Goal: Download file/media

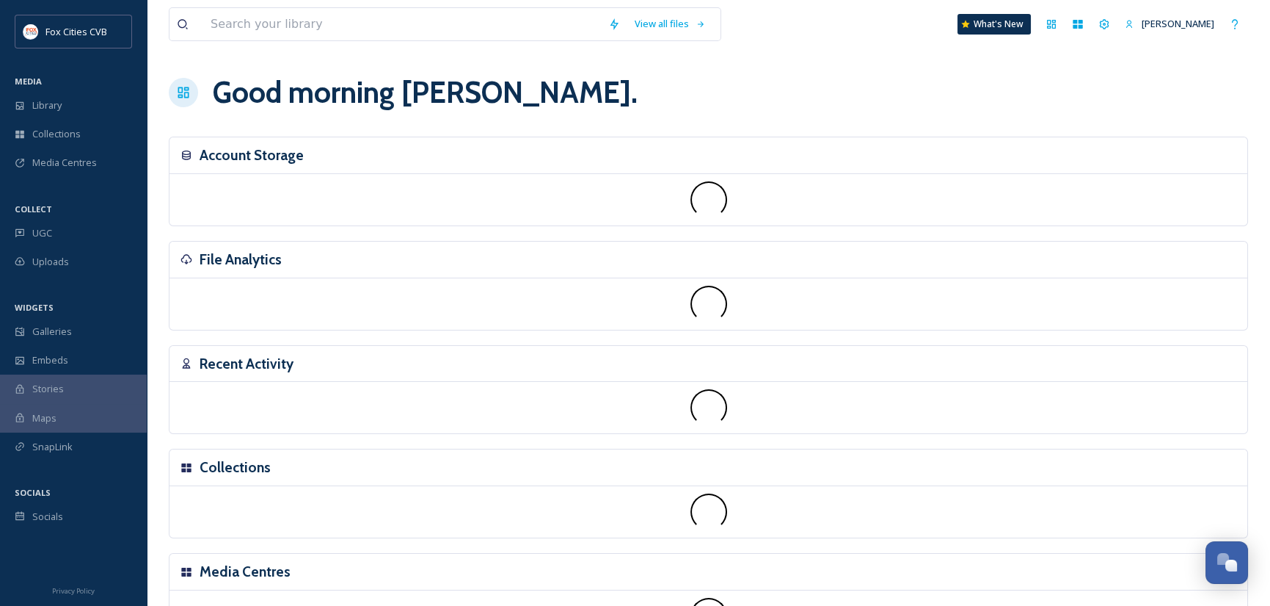
scroll to position [1019, 0]
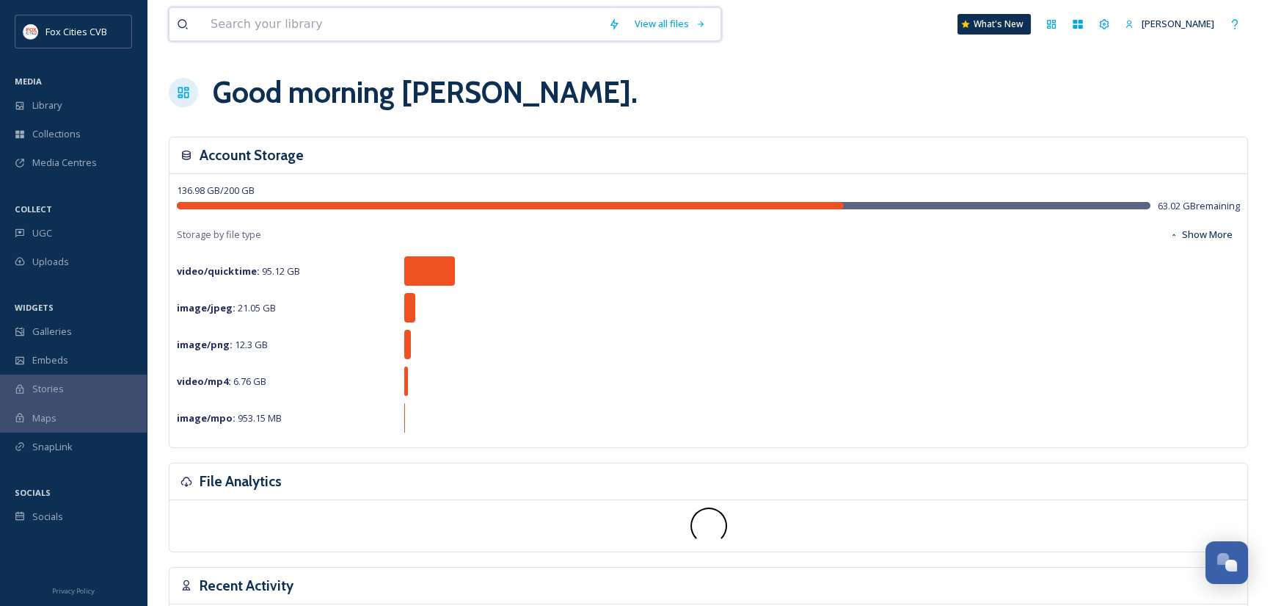
click at [322, 22] on input at bounding box center [402, 24] width 398 height 32
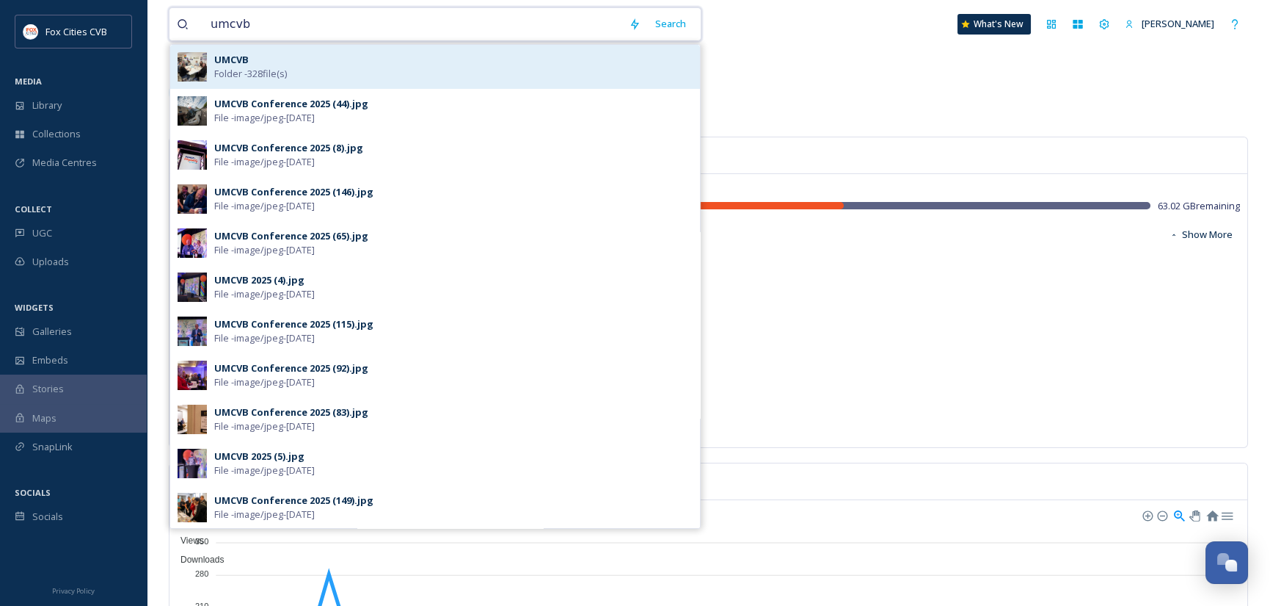
type input "umcvb"
click at [251, 65] on div "UMCVB Folder - 328 file(s)" at bounding box center [453, 67] width 479 height 28
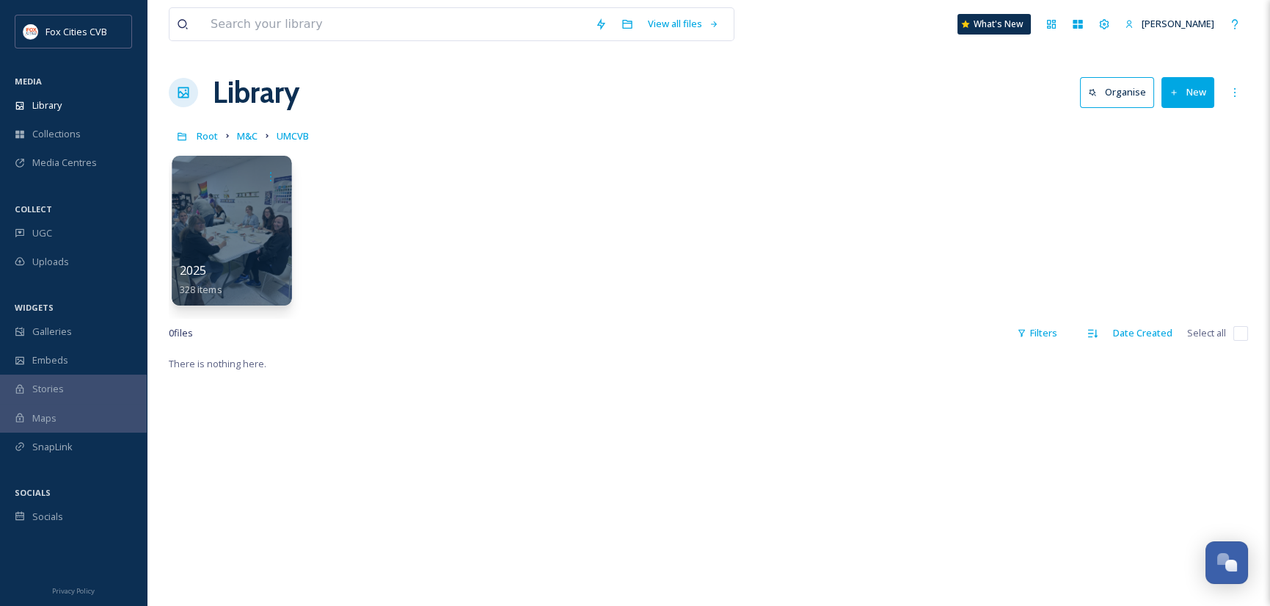
click at [270, 210] on div at bounding box center [232, 231] width 120 height 150
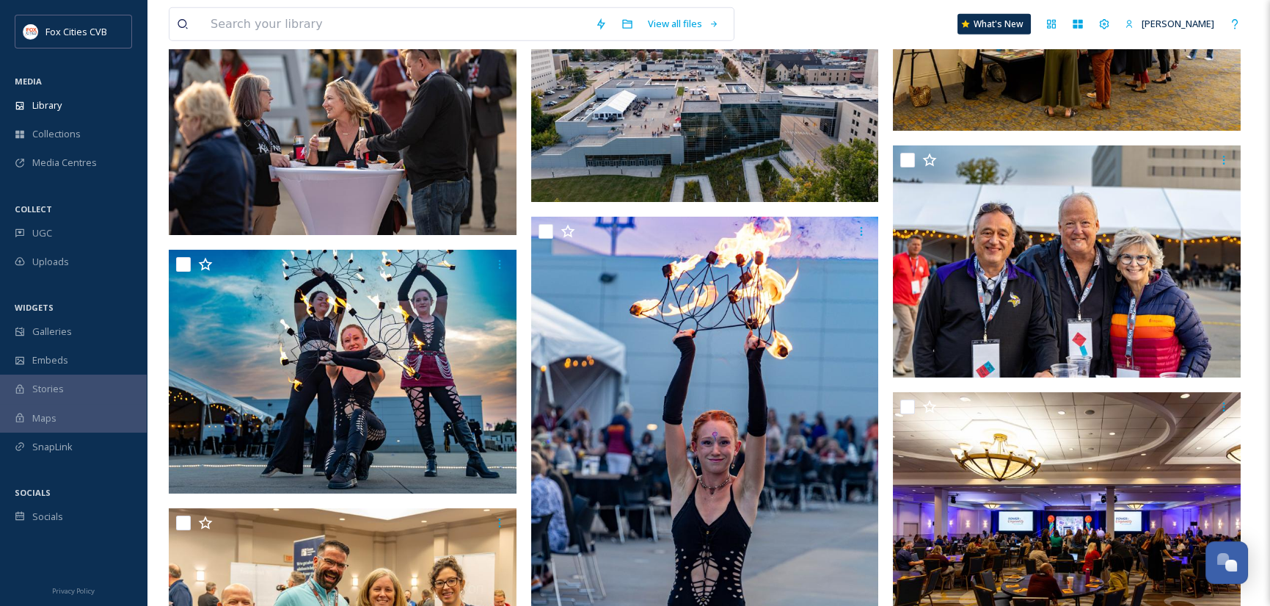
scroll to position [10349, 0]
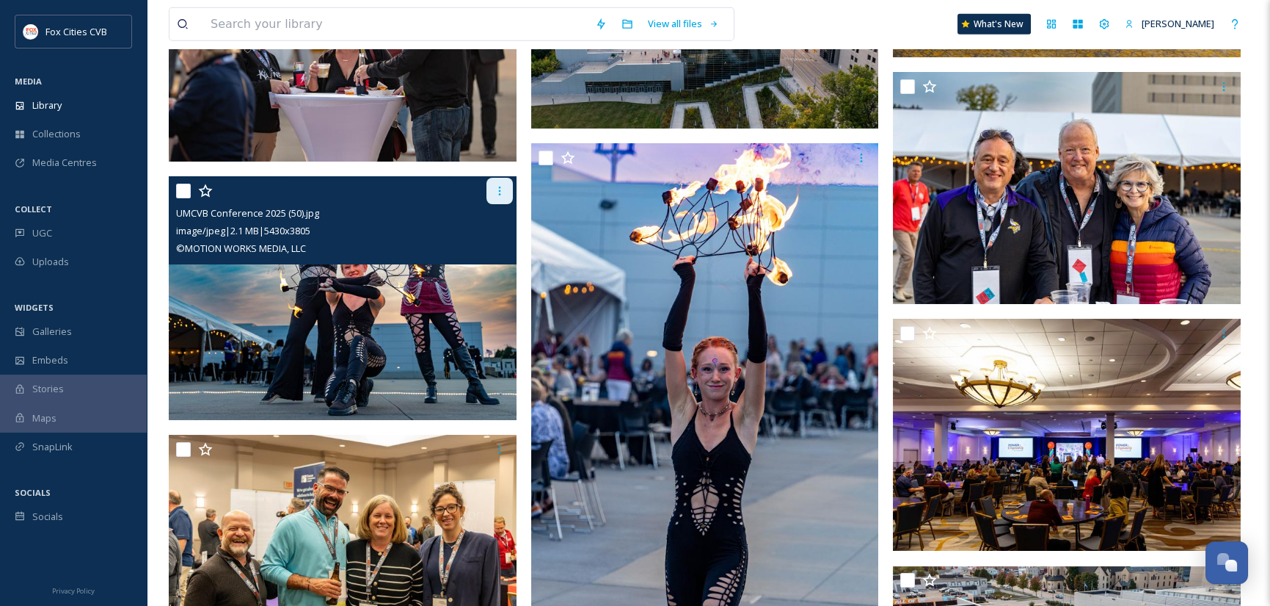
click at [501, 189] on icon at bounding box center [500, 191] width 12 height 12
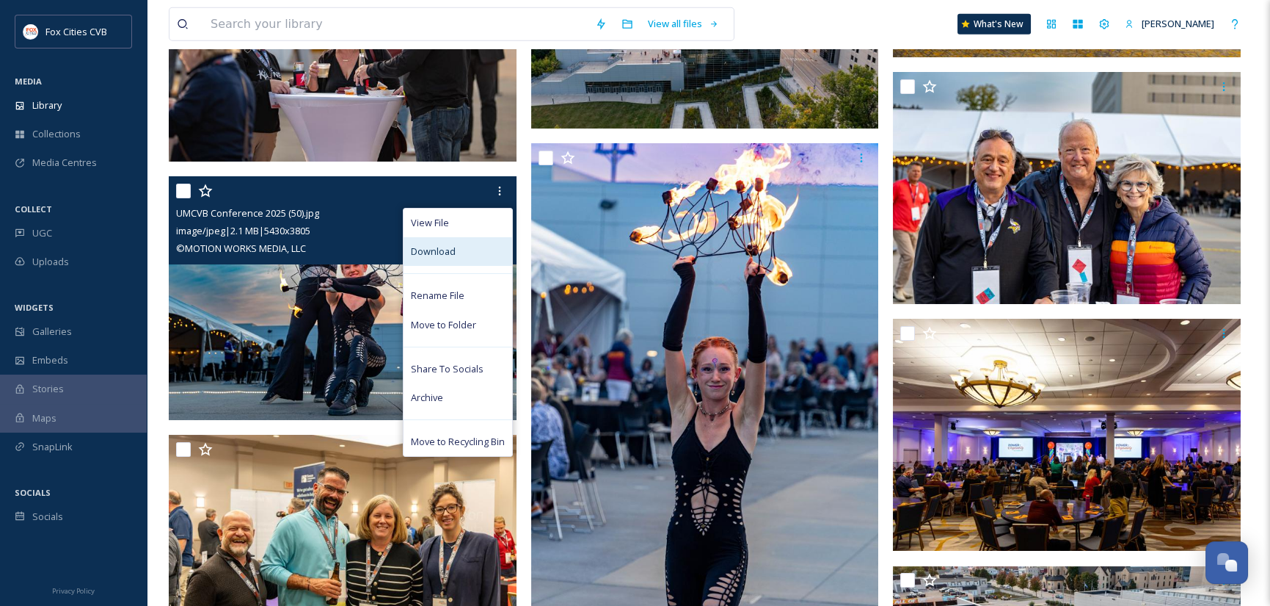
click at [448, 251] on span "Download" at bounding box center [433, 251] width 45 height 14
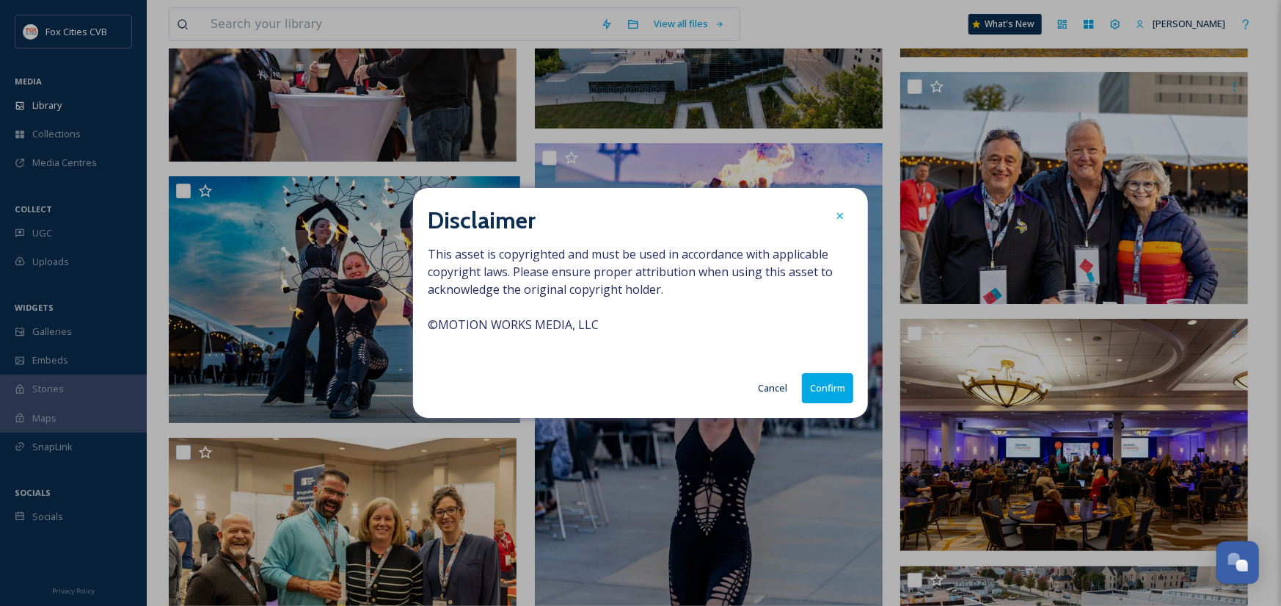
click at [833, 387] on button "Confirm" at bounding box center [827, 388] width 51 height 30
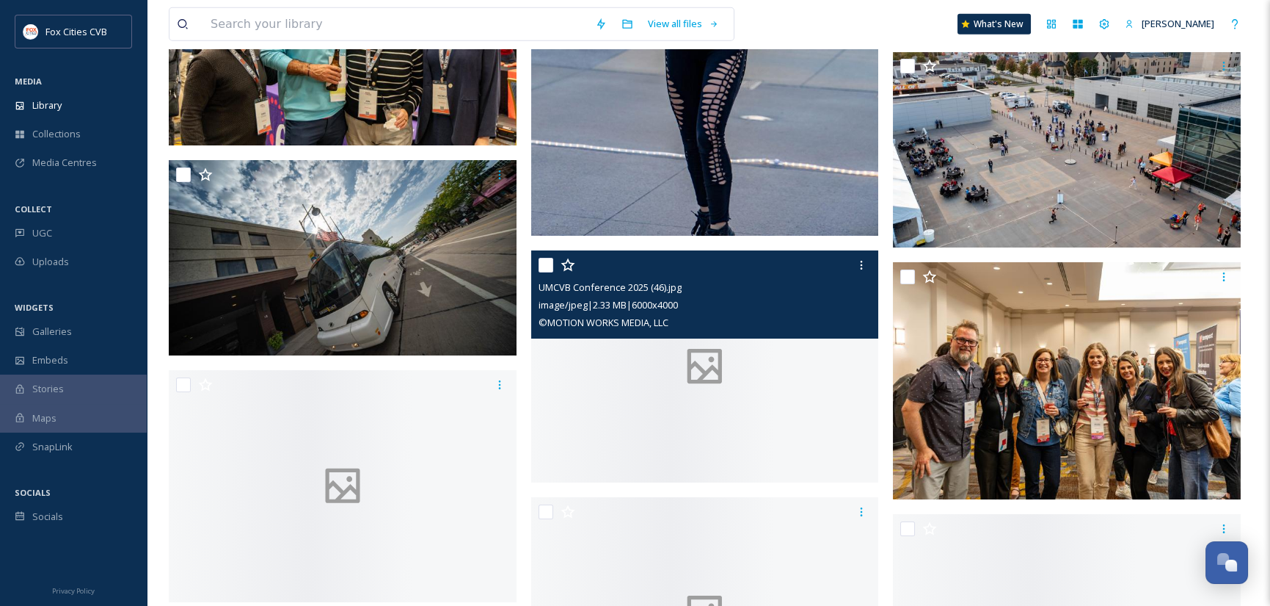
scroll to position [11229, 0]
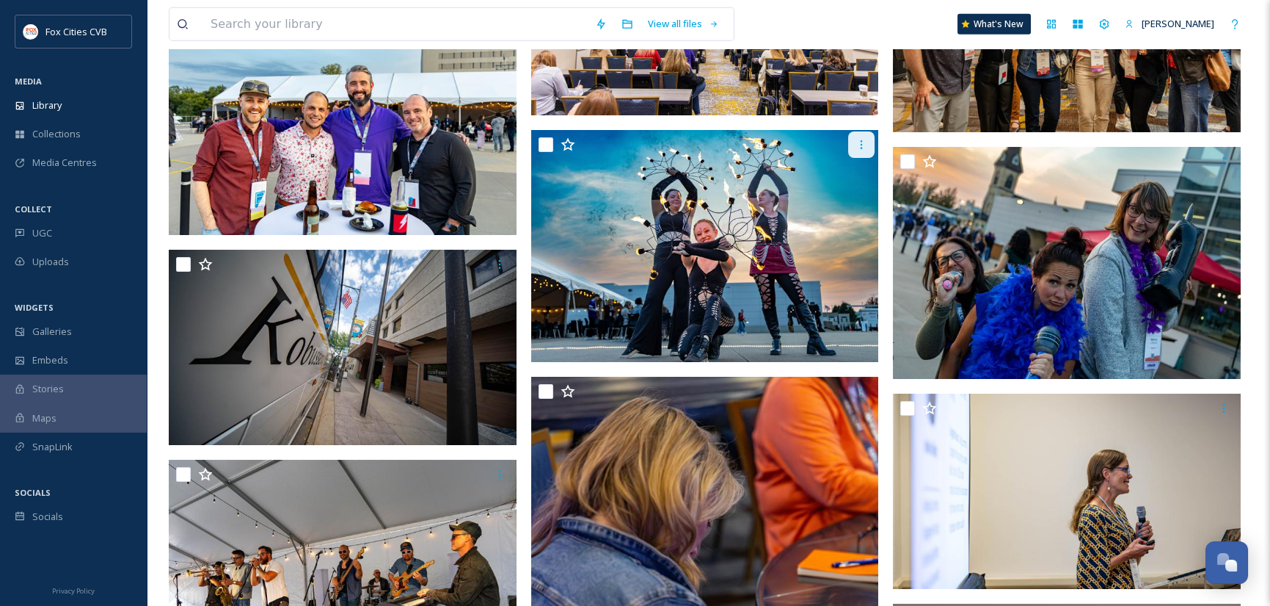
click at [861, 141] on icon at bounding box center [862, 144] width 2 height 9
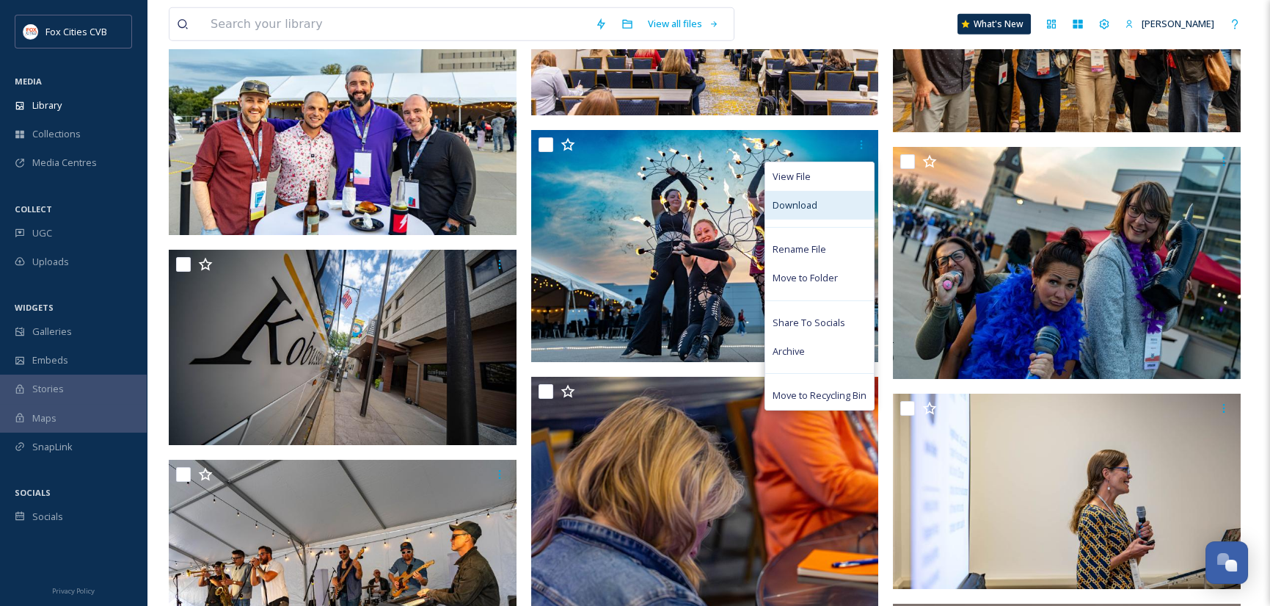
click at [815, 202] on span "Download" at bounding box center [795, 205] width 45 height 14
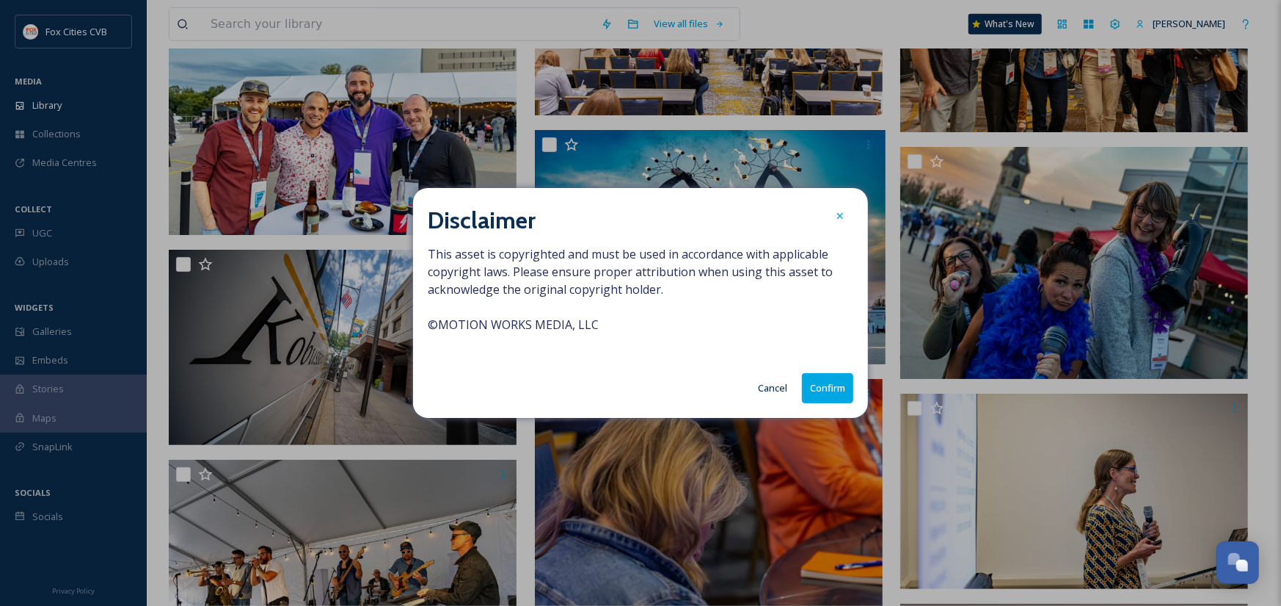
click at [828, 384] on button "Confirm" at bounding box center [827, 388] width 51 height 30
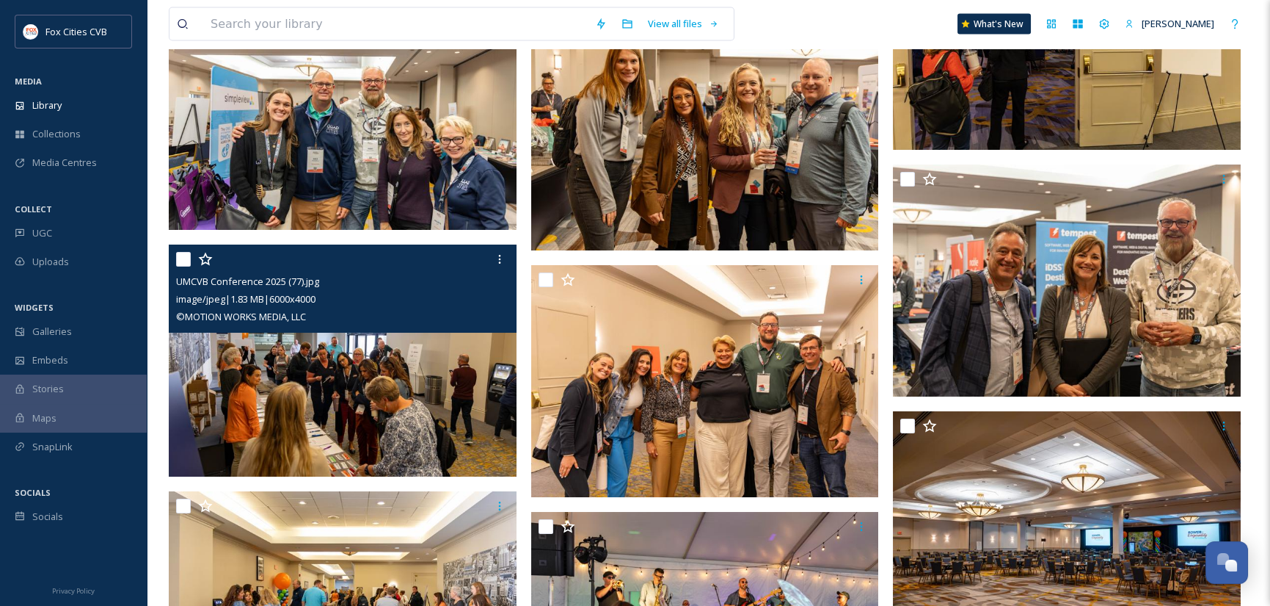
scroll to position [8367, 0]
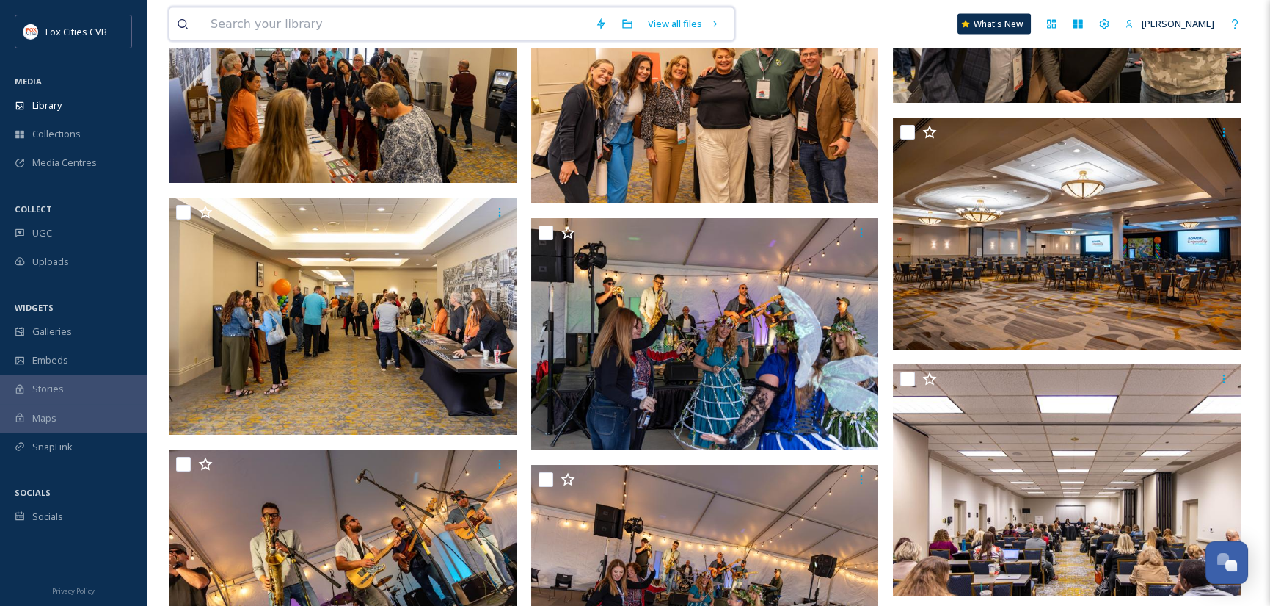
click at [351, 23] on input at bounding box center [395, 24] width 385 height 32
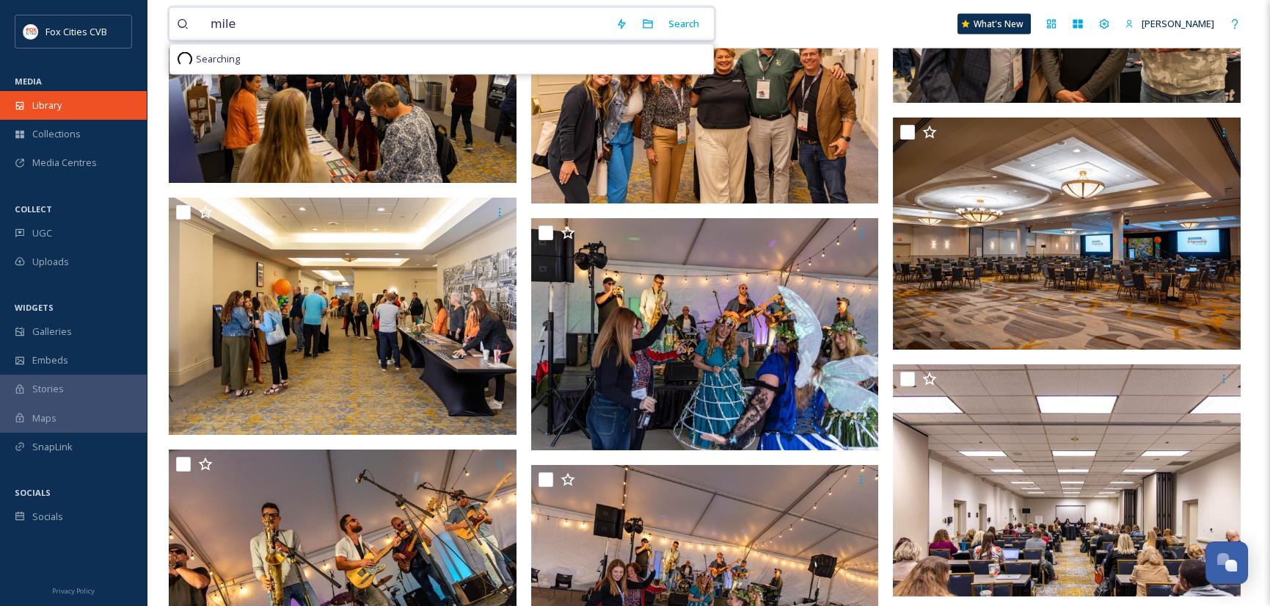
type input "mile"
click at [43, 105] on span "Library" at bounding box center [46, 105] width 29 height 14
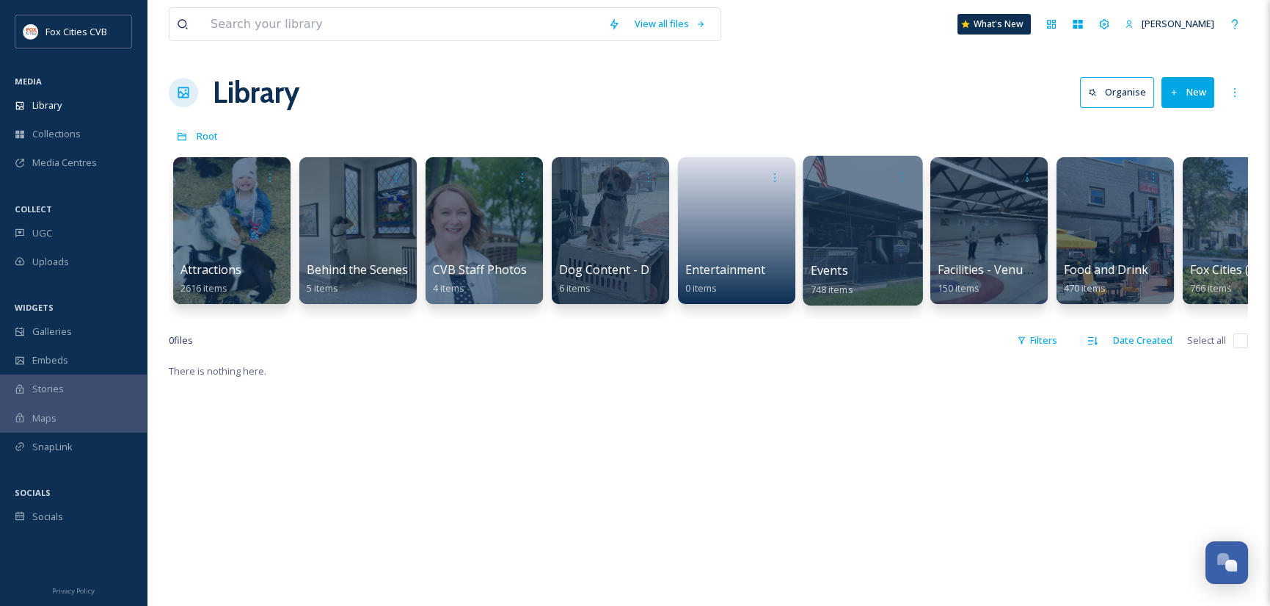
click at [851, 255] on div at bounding box center [863, 231] width 120 height 150
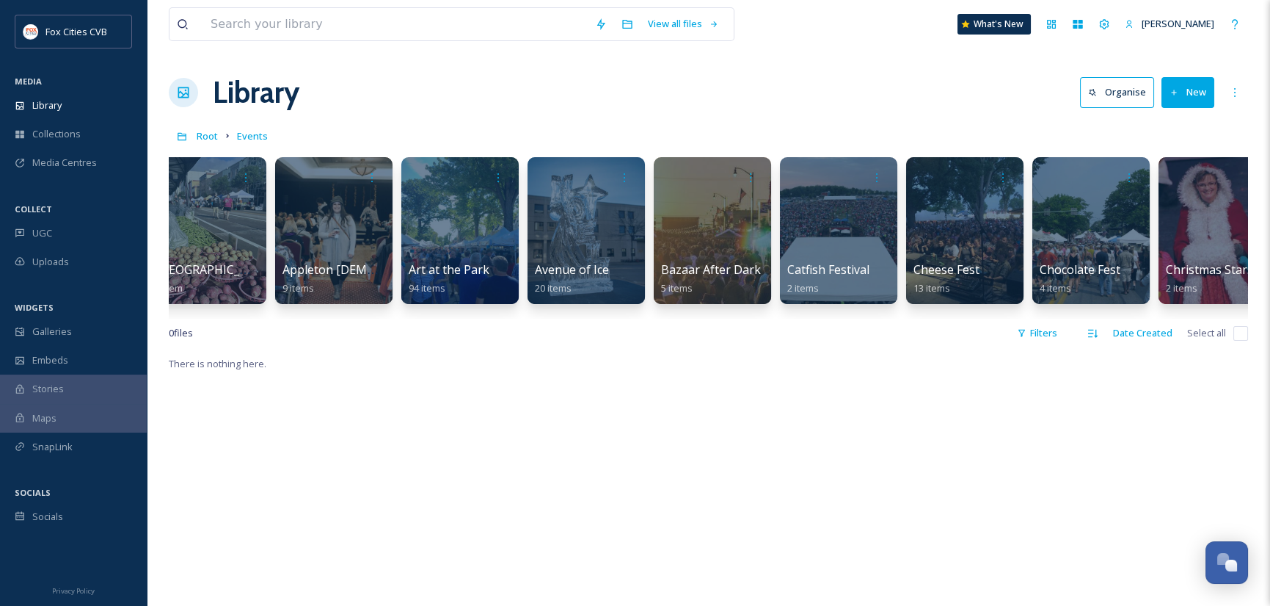
scroll to position [0, 410]
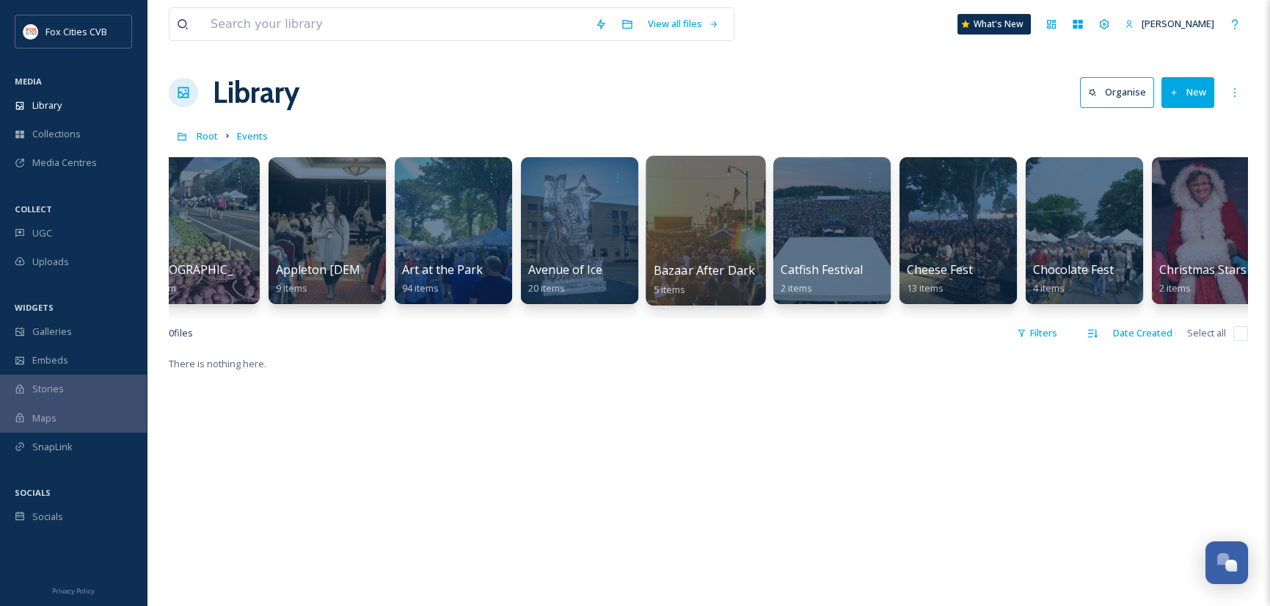
click at [669, 230] on div at bounding box center [706, 231] width 120 height 150
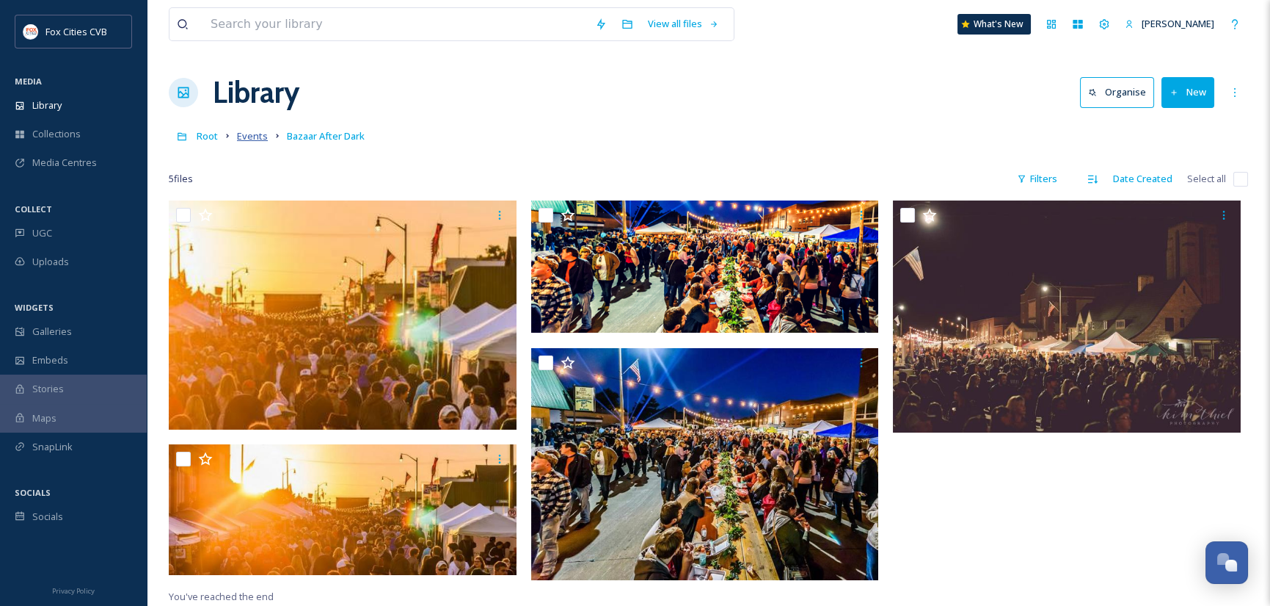
click at [258, 135] on span "Events" at bounding box center [252, 135] width 31 height 13
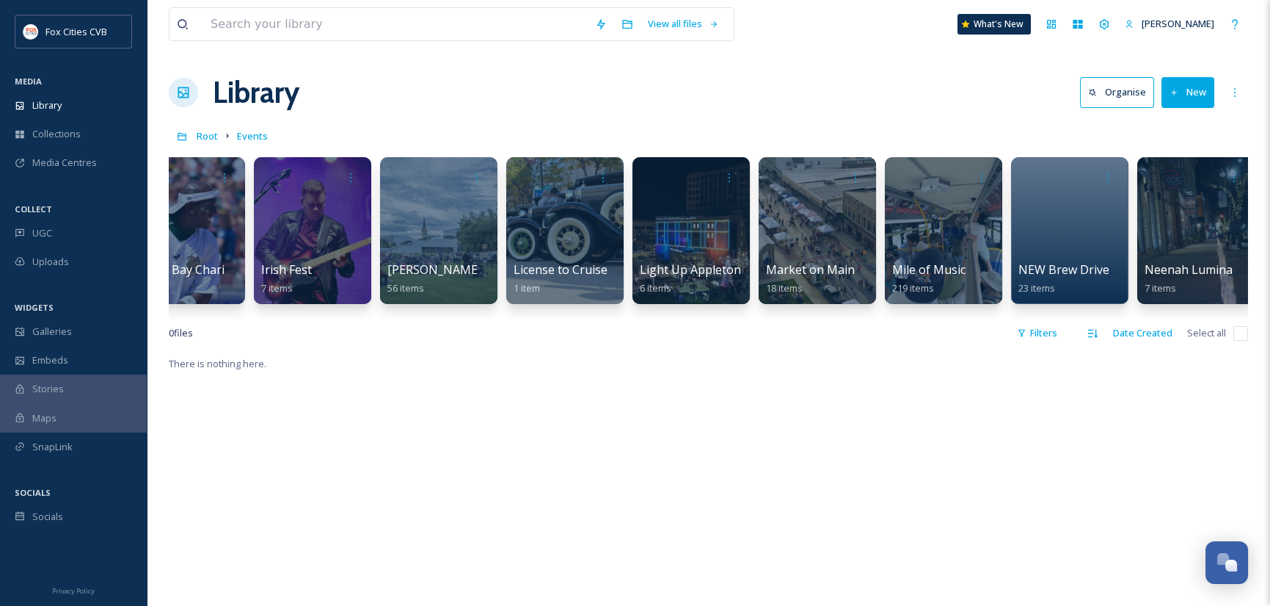
scroll to position [0, 2959]
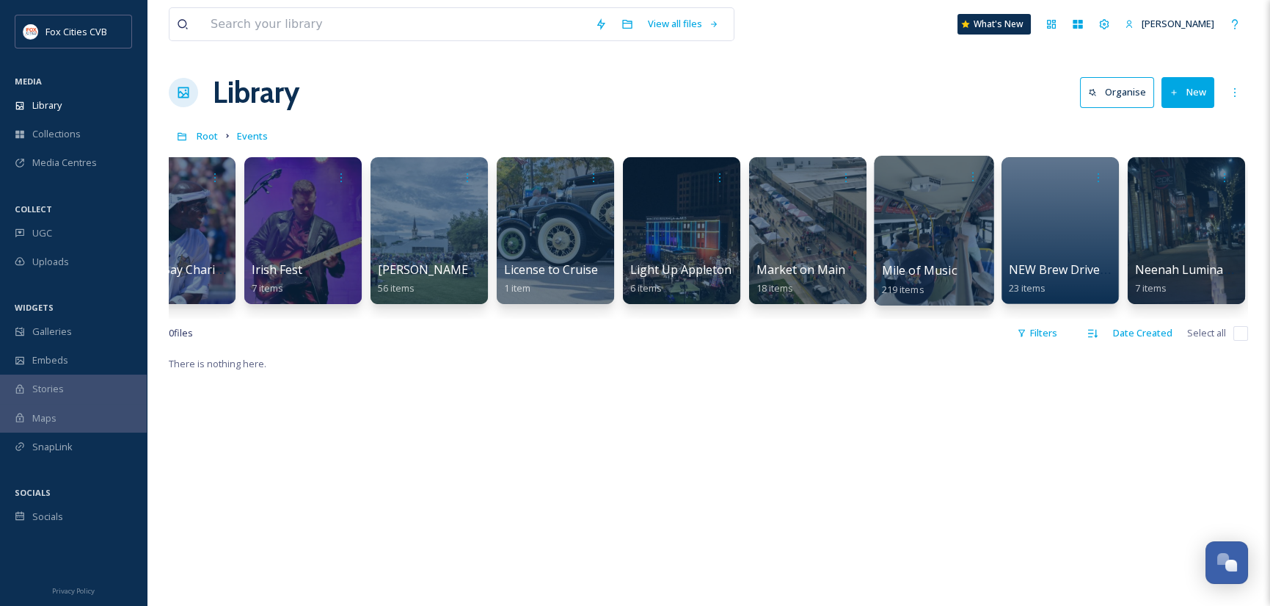
click at [924, 206] on div at bounding box center [934, 231] width 120 height 150
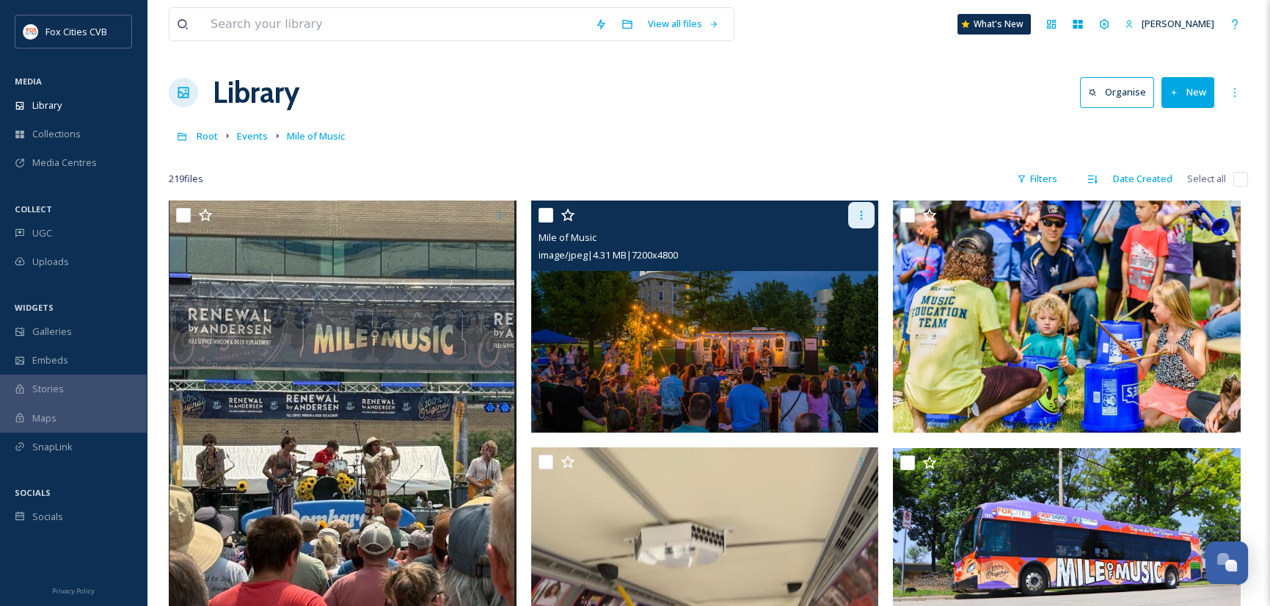
click at [859, 214] on icon at bounding box center [862, 215] width 12 height 12
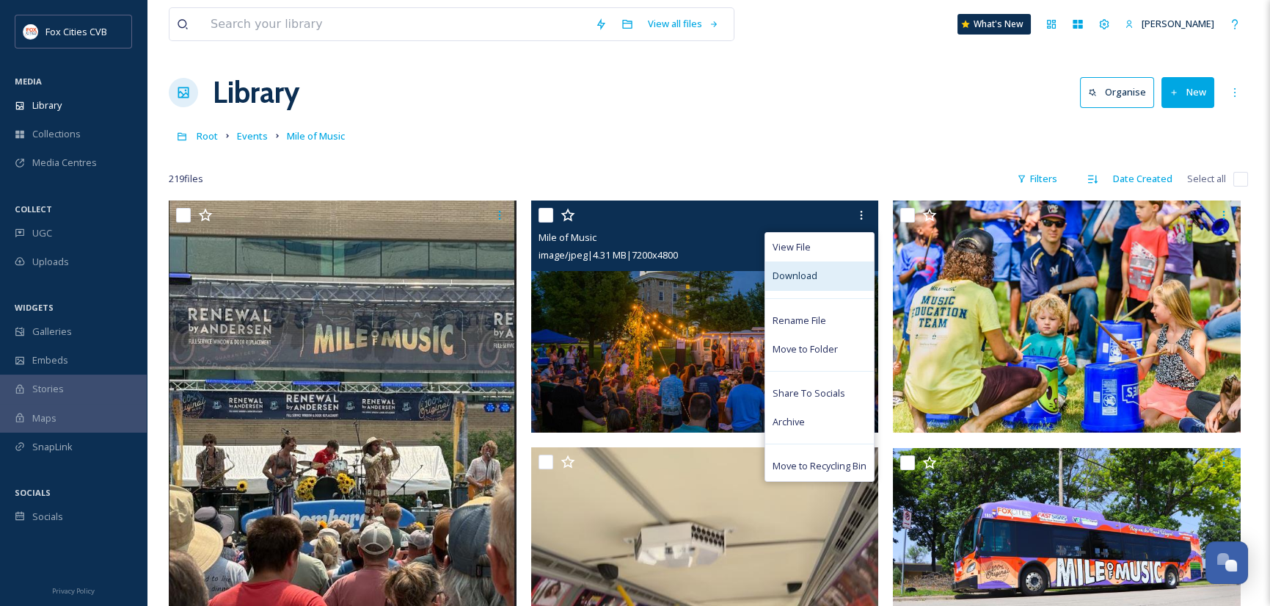
click at [807, 274] on span "Download" at bounding box center [795, 276] width 45 height 14
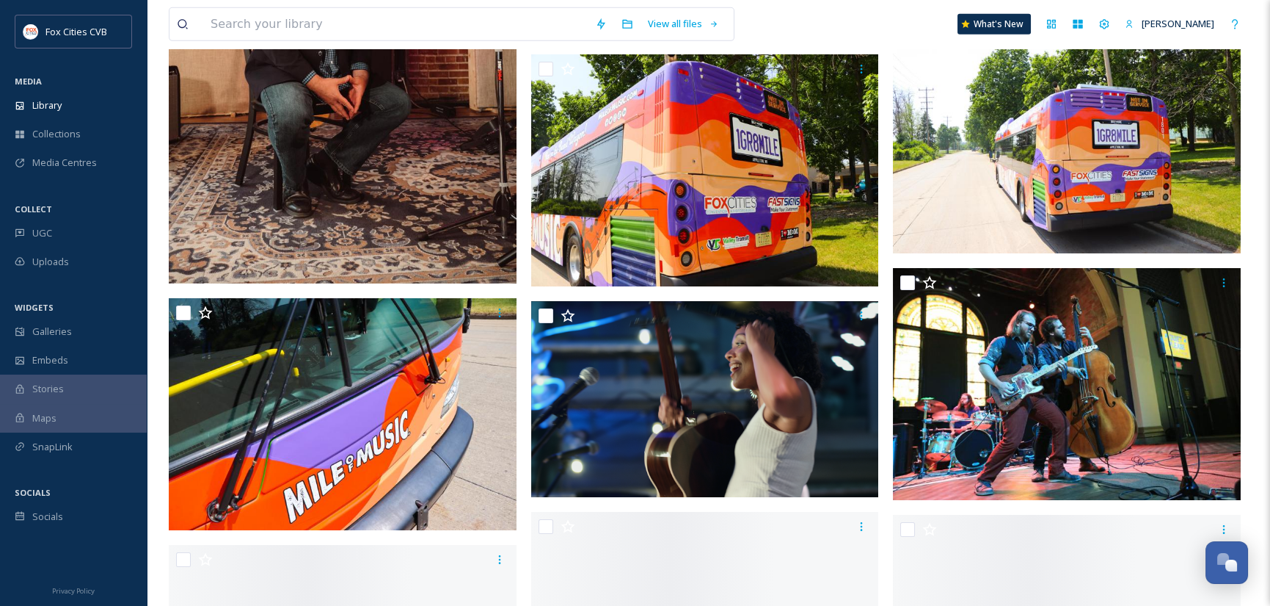
scroll to position [11890, 0]
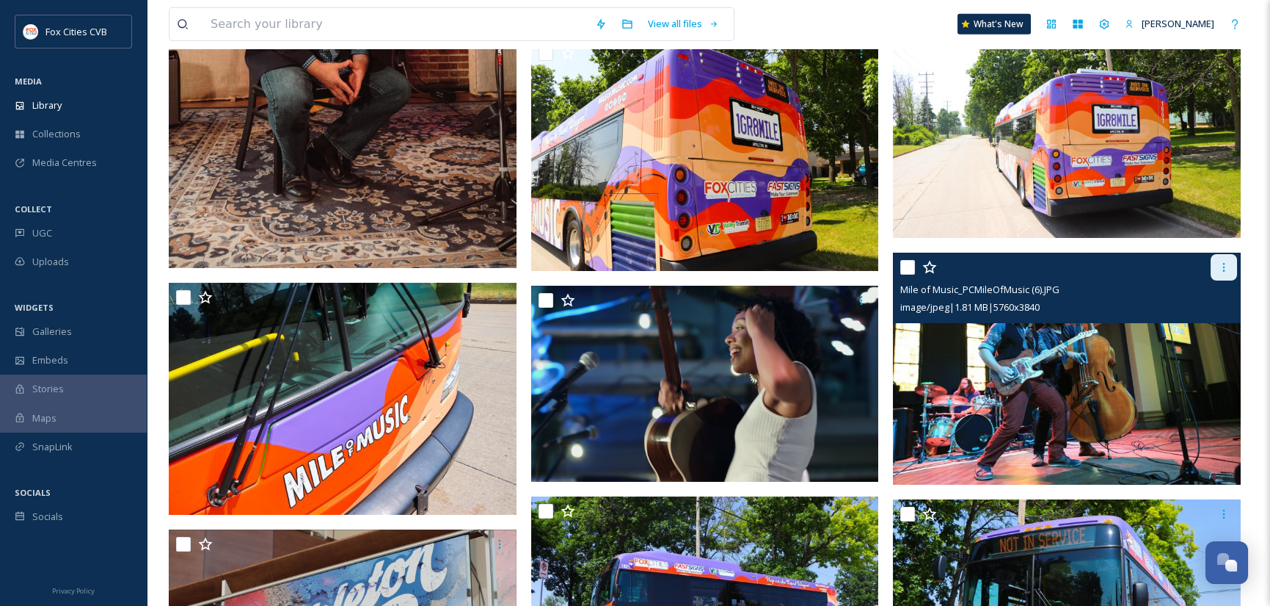
click at [1221, 267] on icon at bounding box center [1224, 267] width 12 height 12
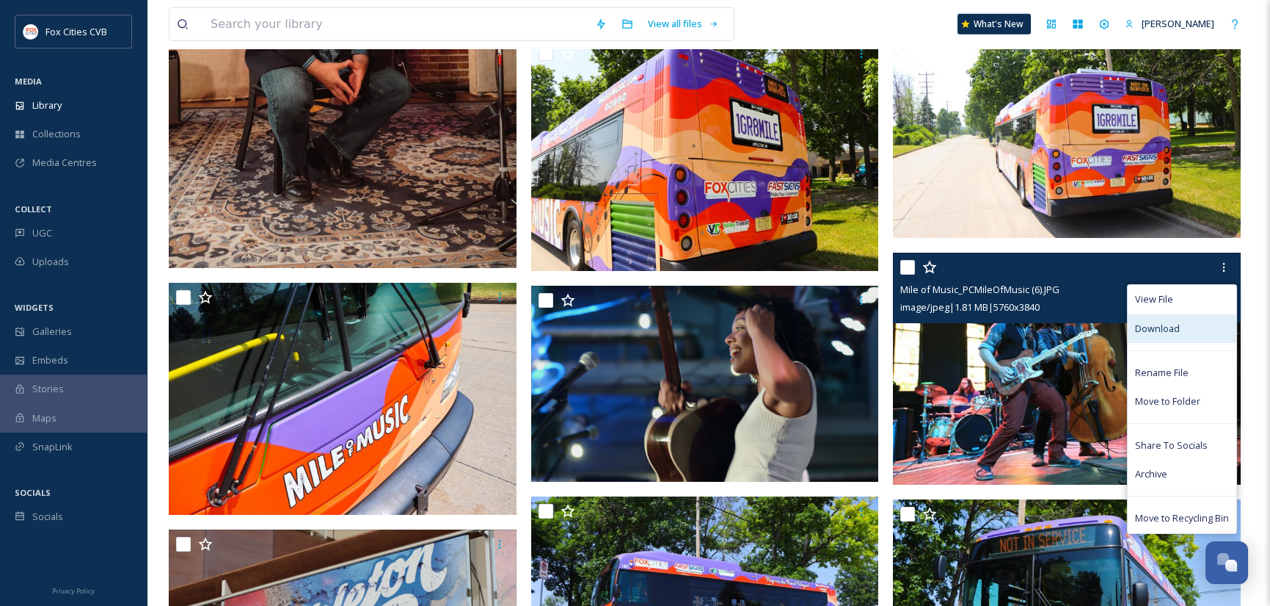
click at [1169, 321] on span "Download" at bounding box center [1157, 328] width 45 height 14
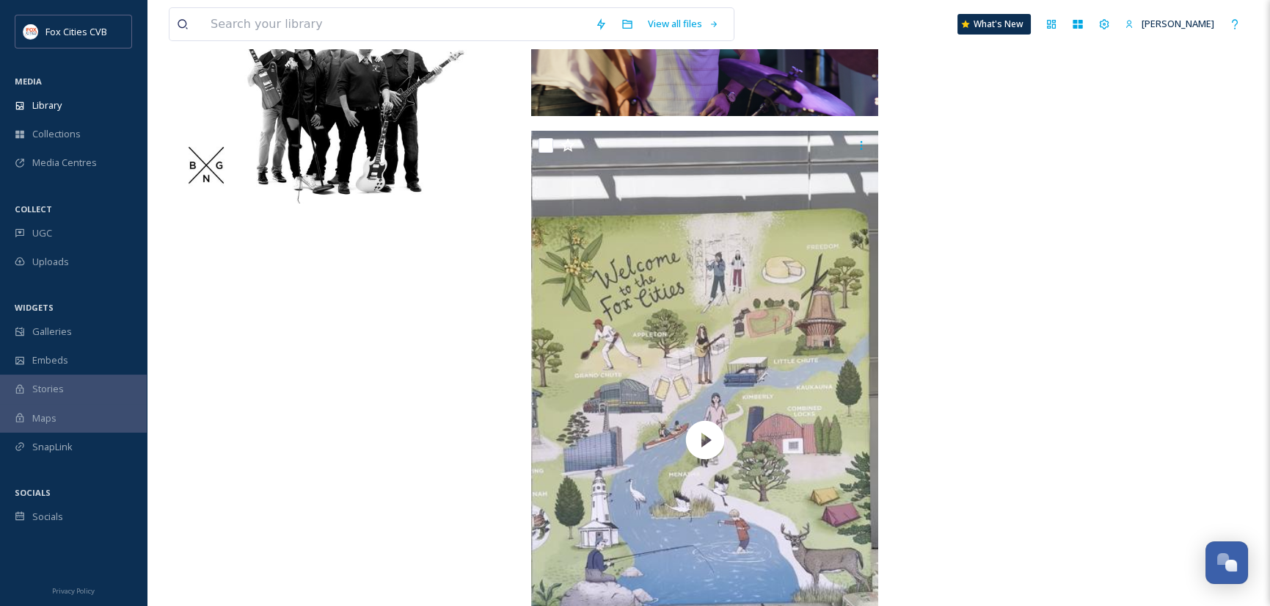
scroll to position [28268, 0]
